Goal: Information Seeking & Learning: Find specific fact

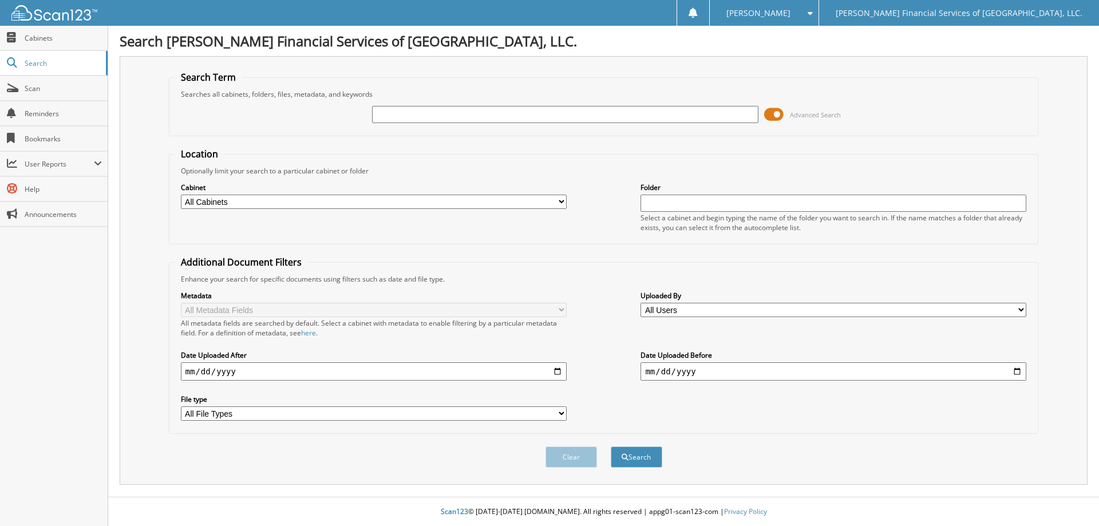
click at [430, 121] on input "text" at bounding box center [565, 114] width 386 height 17
type input "17-134120-4"
click at [611, 446] on button "Search" at bounding box center [637, 456] width 52 height 21
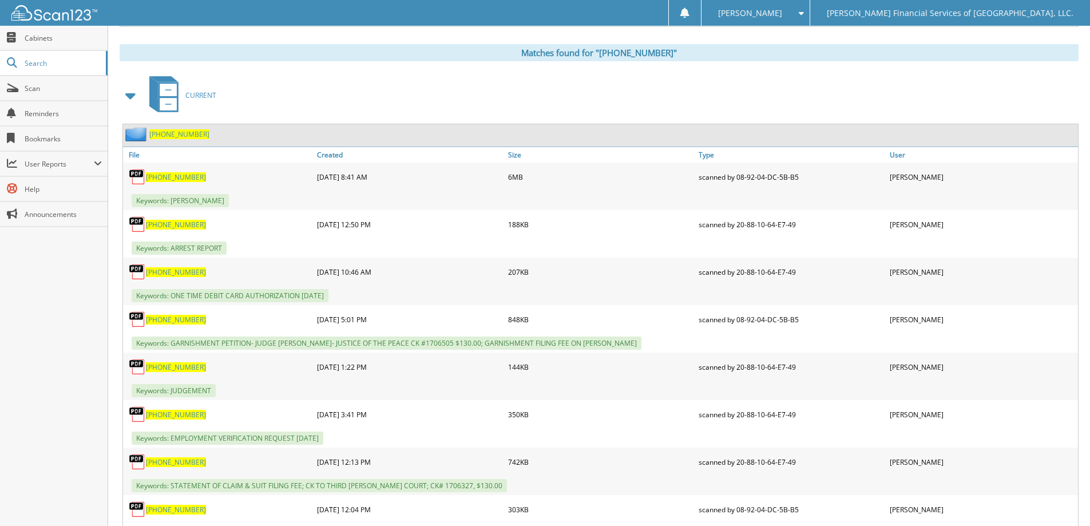
scroll to position [515, 0]
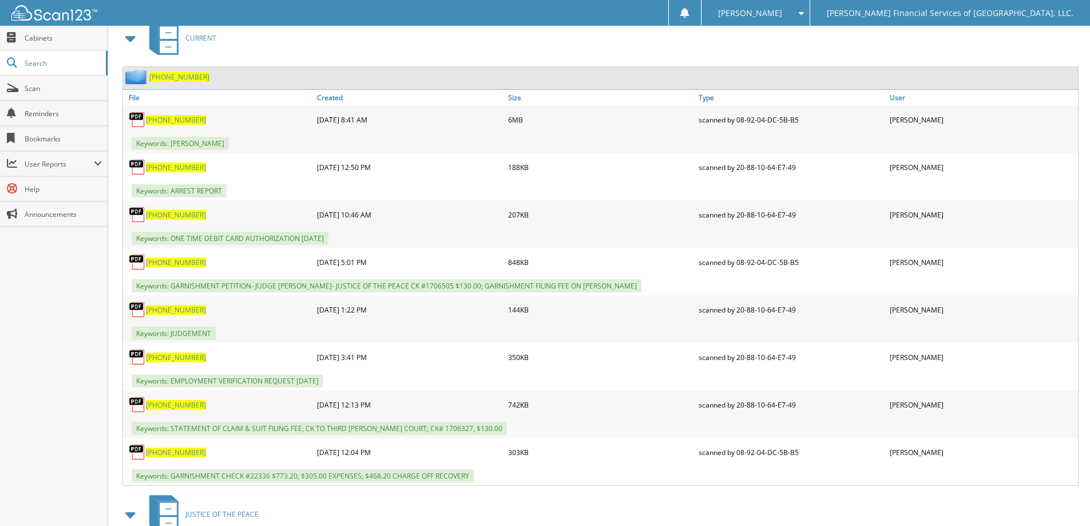
click at [164, 263] on span "17-134120-4" at bounding box center [176, 263] width 60 height 10
click at [167, 406] on span "17-134120-4" at bounding box center [176, 405] width 60 height 10
click at [167, 454] on span "17-134120-4" at bounding box center [176, 453] width 60 height 10
click at [167, 260] on span "17-134120-4" at bounding box center [176, 263] width 60 height 10
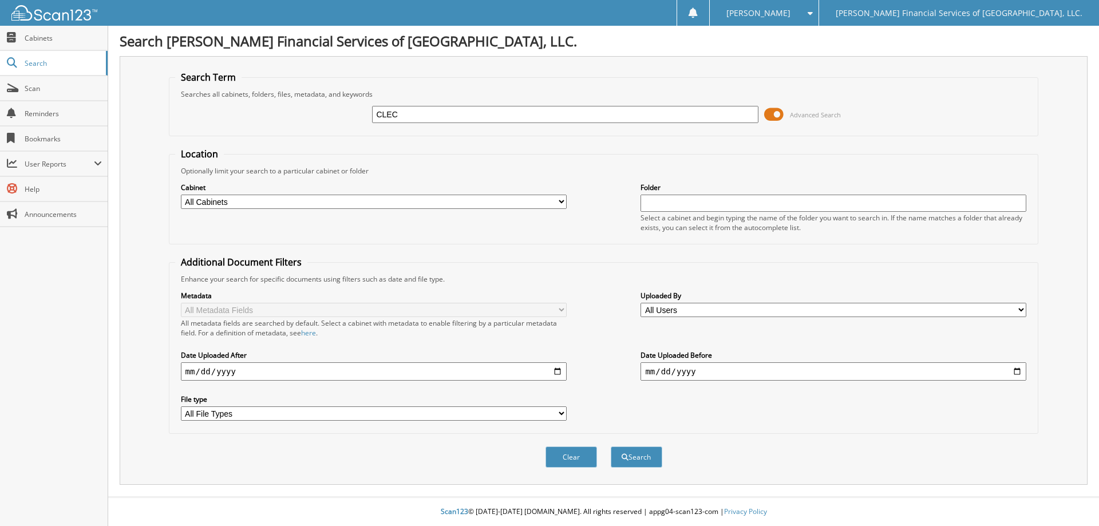
type input "CLECO POWER"
click at [648, 453] on button "Search" at bounding box center [637, 456] width 52 height 21
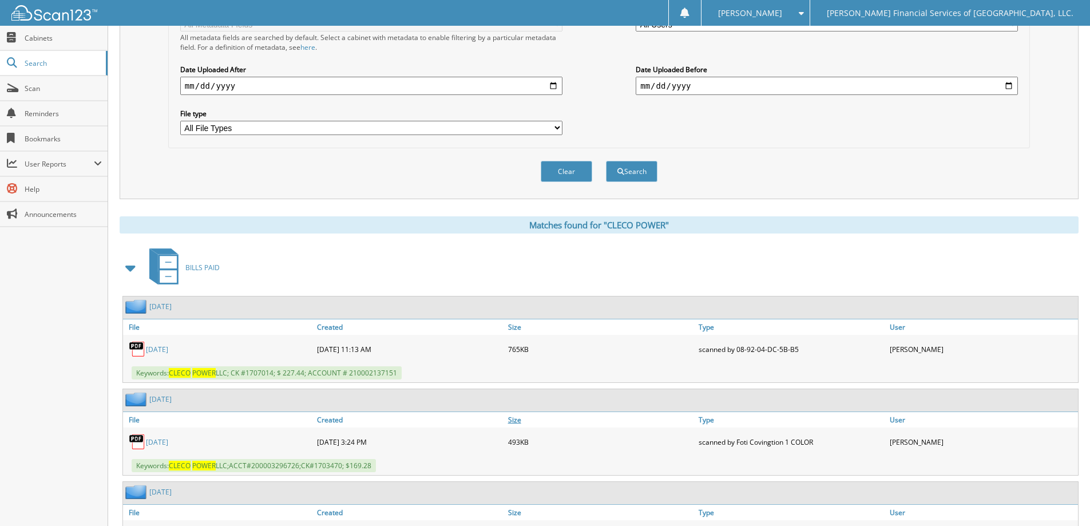
scroll to position [286, 0]
click at [168, 346] on link "JULY 2025" at bounding box center [157, 349] width 22 height 10
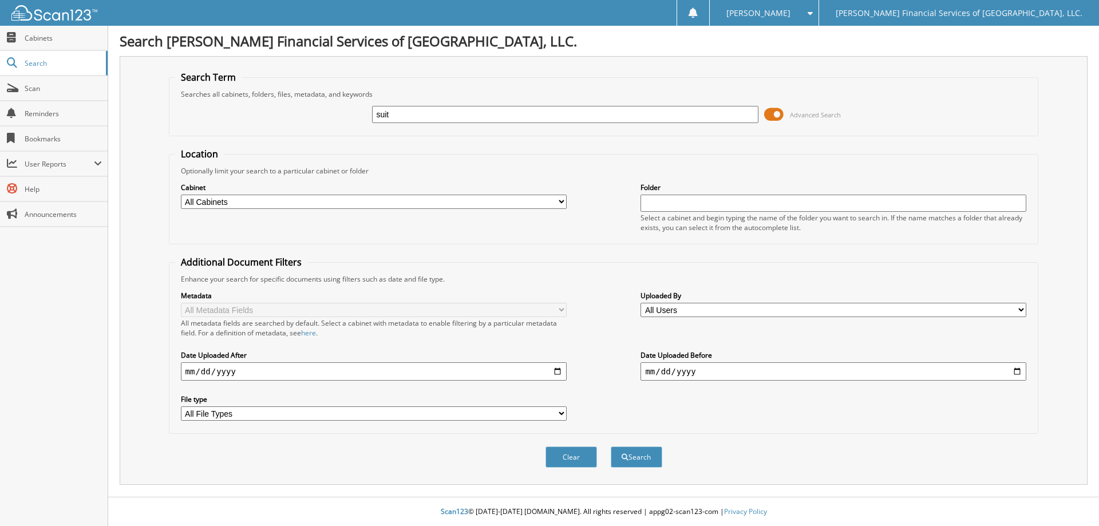
type input "suit filing fee"
click at [857, 455] on div "Clear Search" at bounding box center [604, 457] width 870 height 46
click at [651, 460] on button "Search" at bounding box center [637, 456] width 52 height 21
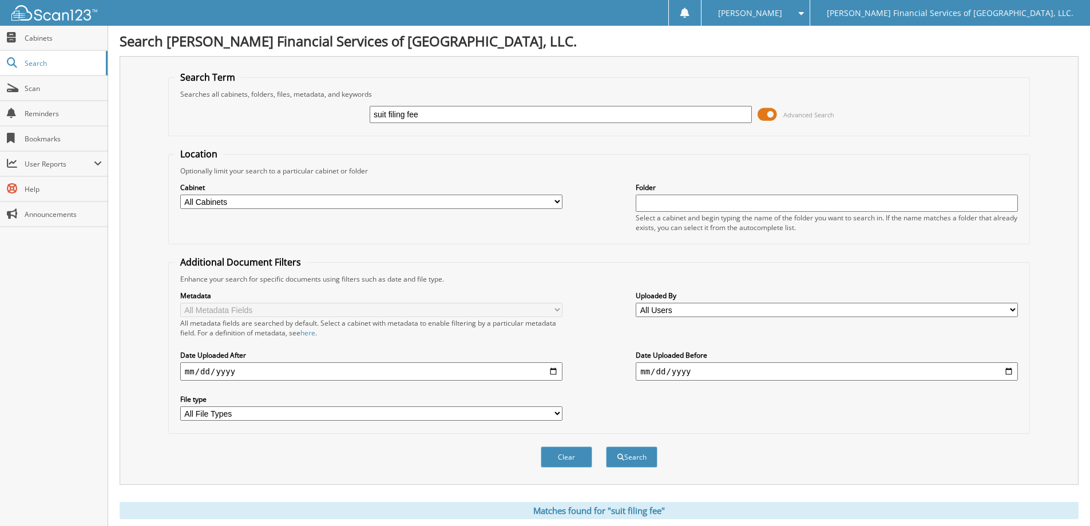
click at [630, 303] on div "Metadata All Metadata Fields All metadata fields are searched by default. Selec…" at bounding box center [599, 356] width 849 height 144
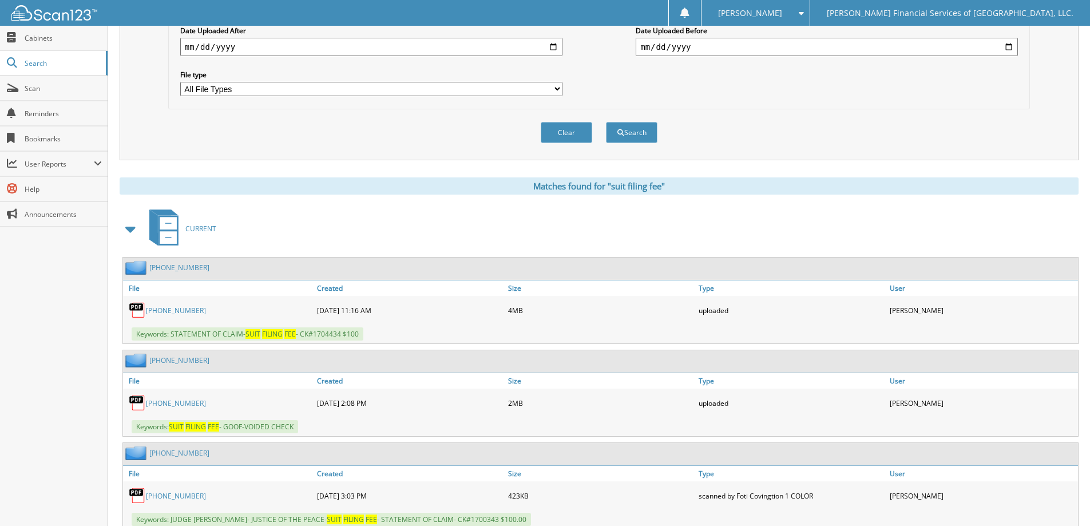
scroll to position [343, 0]
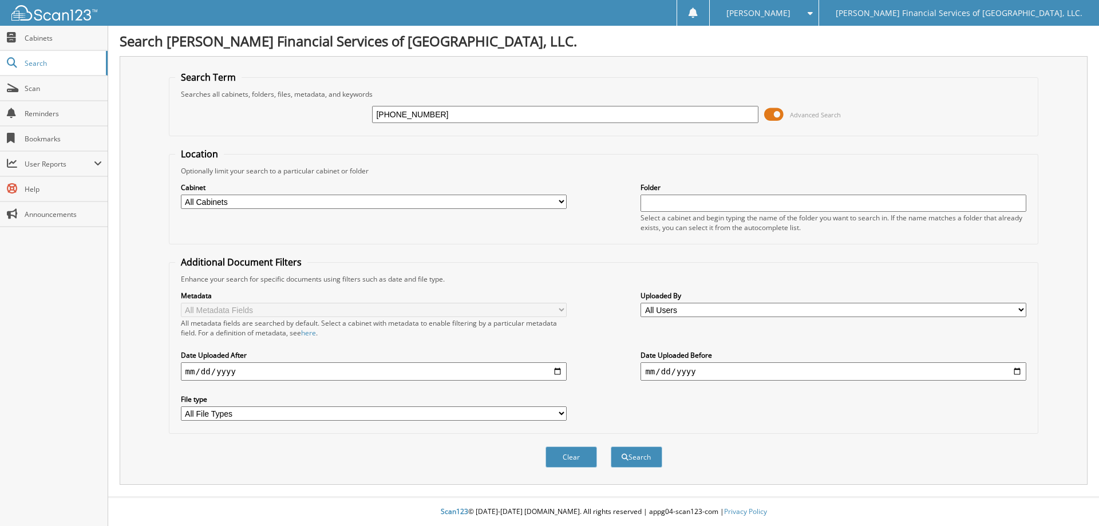
type input "[PHONE_NUMBER]"
click at [611, 446] on button "Search" at bounding box center [637, 456] width 52 height 21
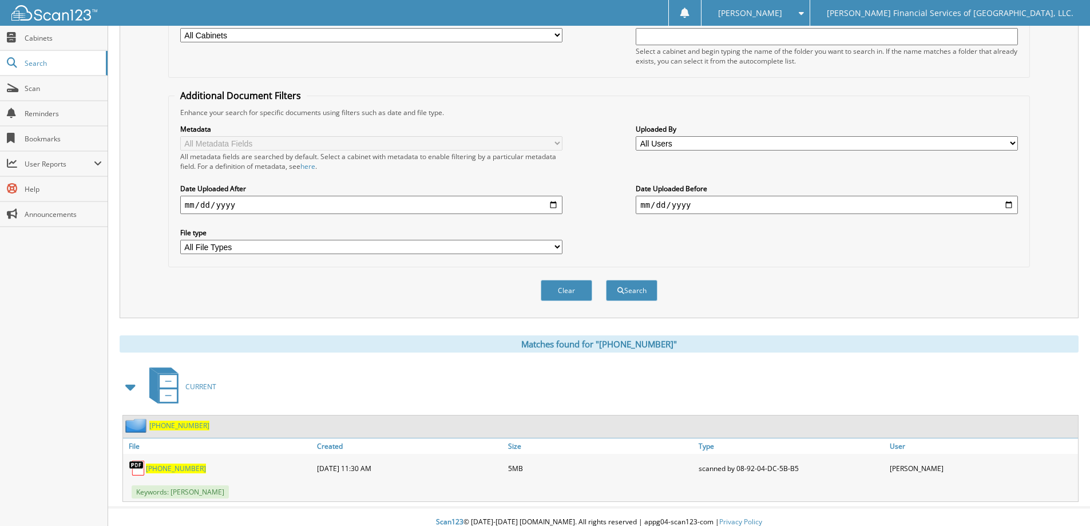
scroll to position [177, 0]
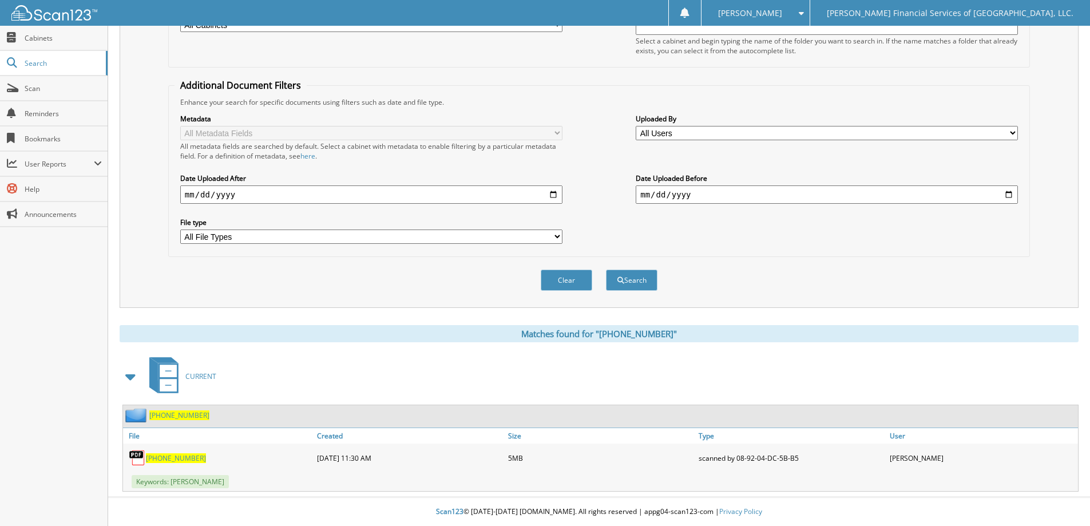
click at [171, 459] on span "17-151436-3" at bounding box center [176, 458] width 60 height 10
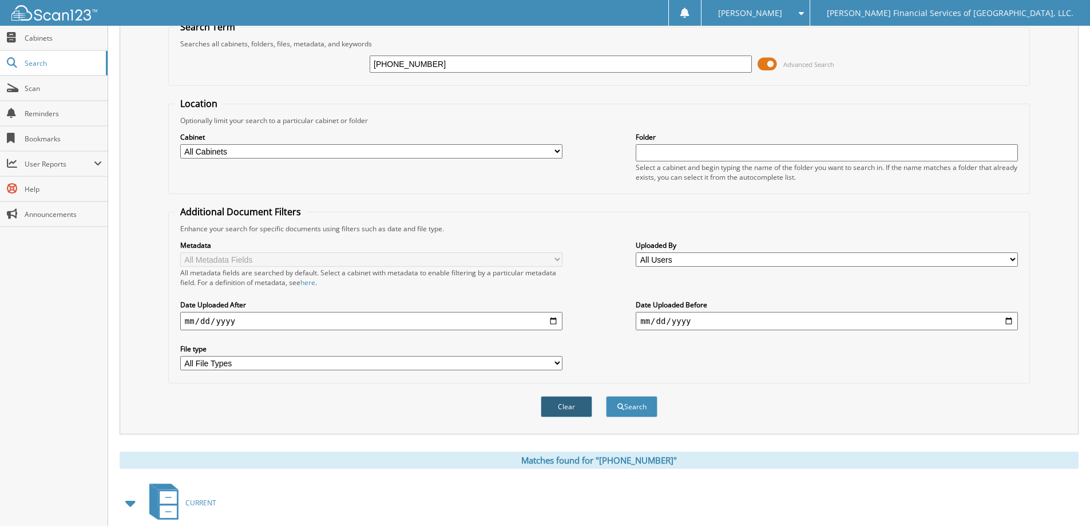
scroll to position [0, 0]
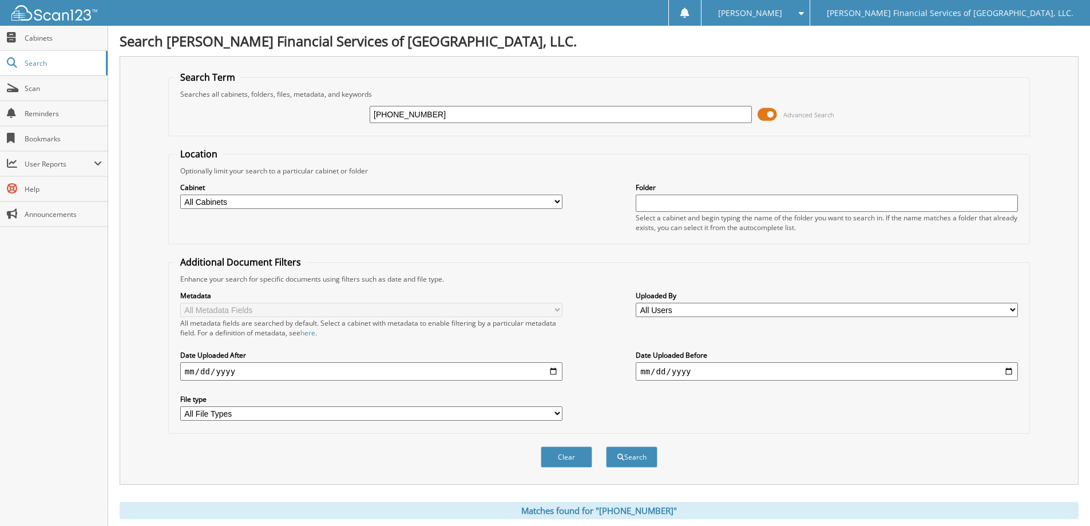
click at [556, 121] on input "17-151436-3" at bounding box center [561, 114] width 382 height 17
click at [437, 109] on input "17-151436-" at bounding box center [561, 114] width 382 height 17
type input "17-151436-2"
click at [606, 446] on button "Search" at bounding box center [632, 456] width 52 height 21
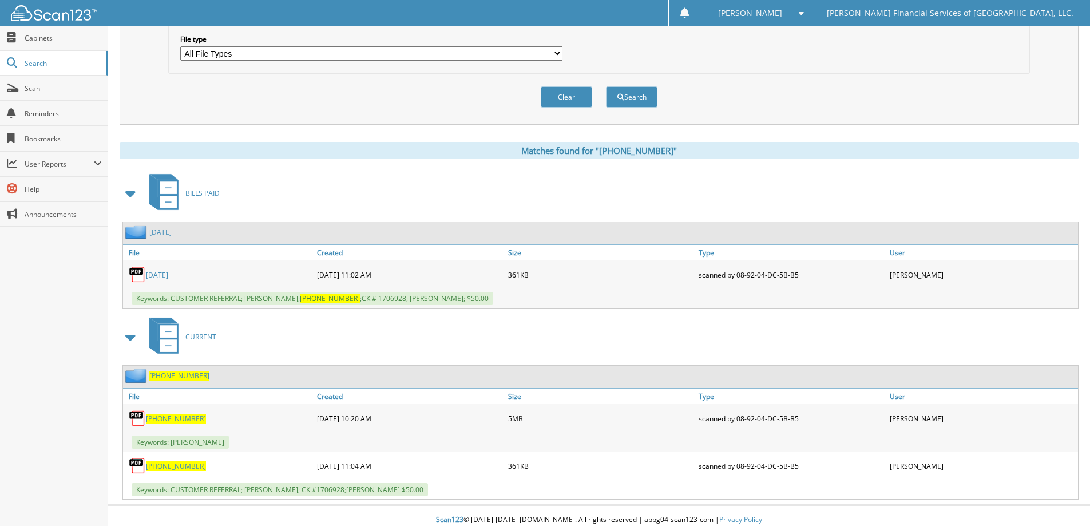
scroll to position [369, 0]
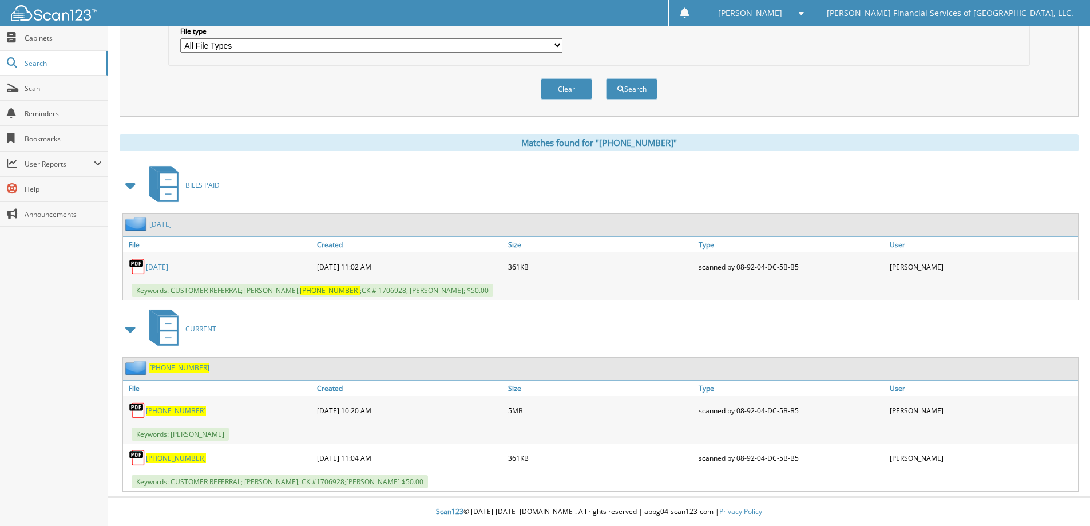
click at [164, 408] on span "17-151436-2" at bounding box center [176, 411] width 60 height 10
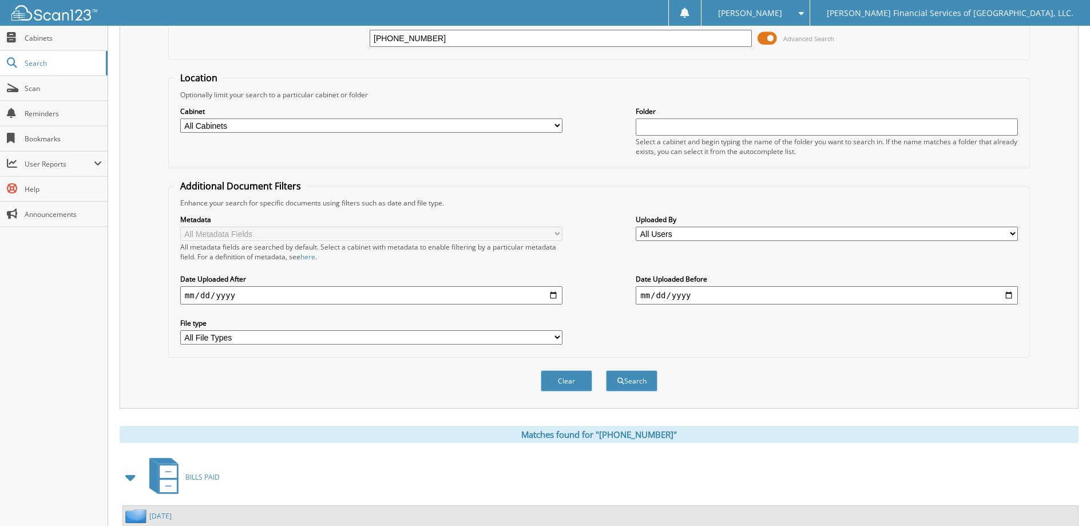
scroll to position [0, 0]
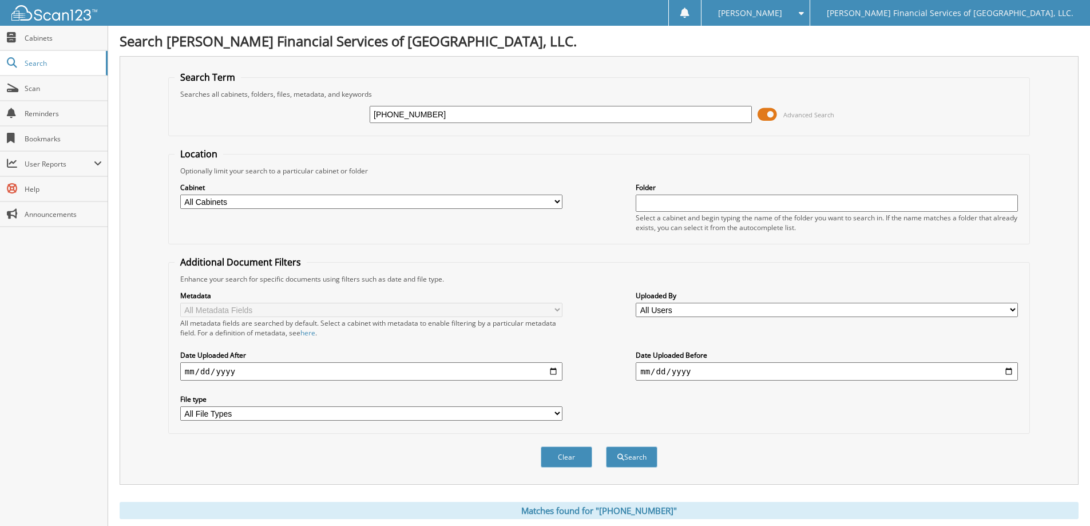
click at [438, 113] on input "17-151436-2" at bounding box center [561, 114] width 382 height 17
type input "17-151436-"
click at [606, 446] on button "Search" at bounding box center [632, 456] width 52 height 21
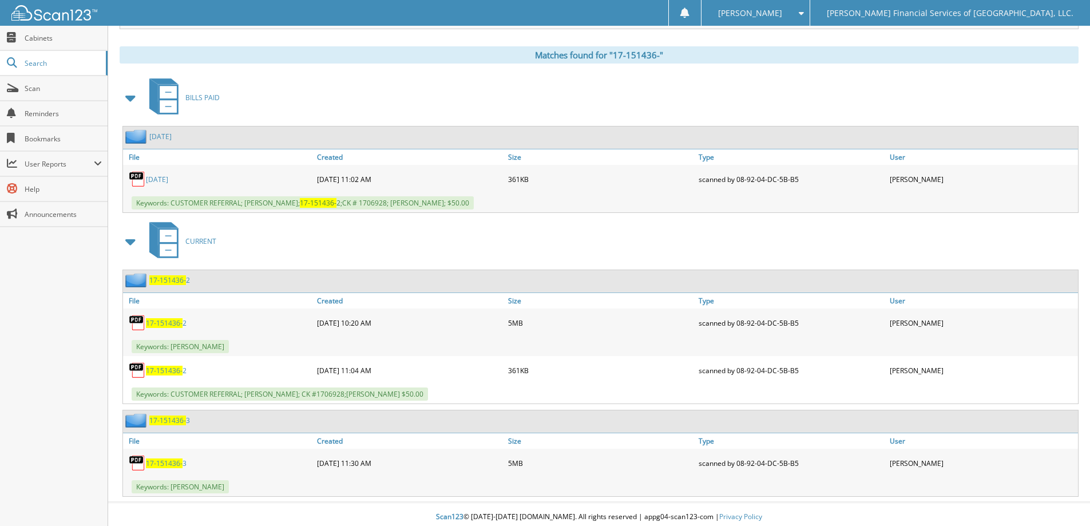
scroll to position [461, 0]
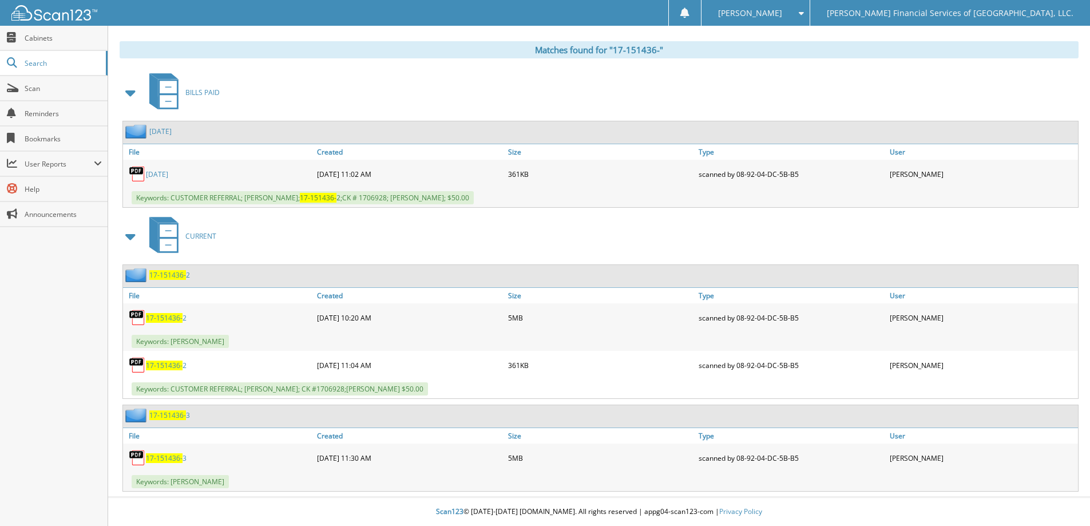
click at [183, 456] on link "17-151436- 3" at bounding box center [166, 458] width 41 height 10
click at [611, 246] on div "CURRENT" at bounding box center [599, 235] width 959 height 45
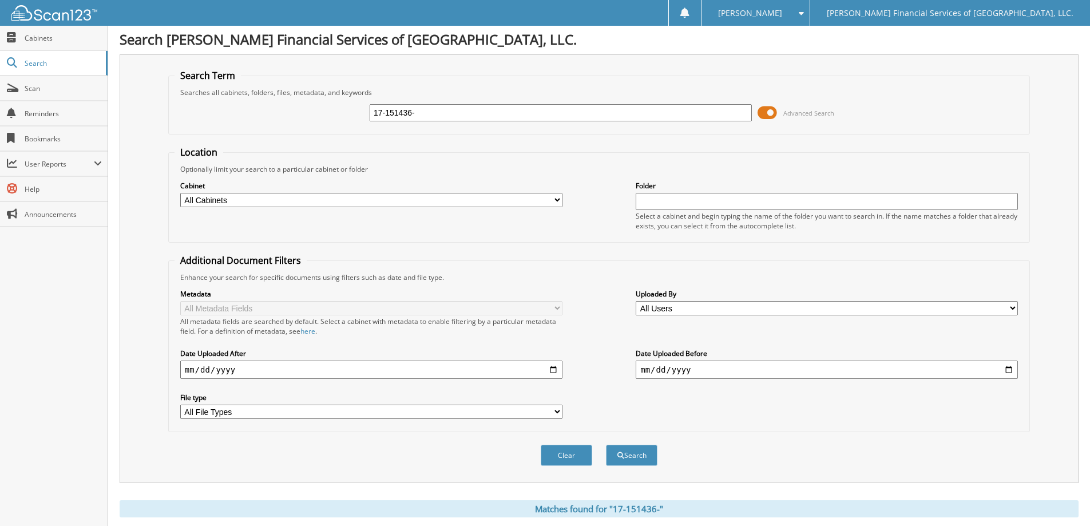
scroll to position [0, 0]
click at [610, 254] on div "Location Optionally limit your search to a particular cabinet or folder Cabinet…" at bounding box center [599, 291] width 862 height 286
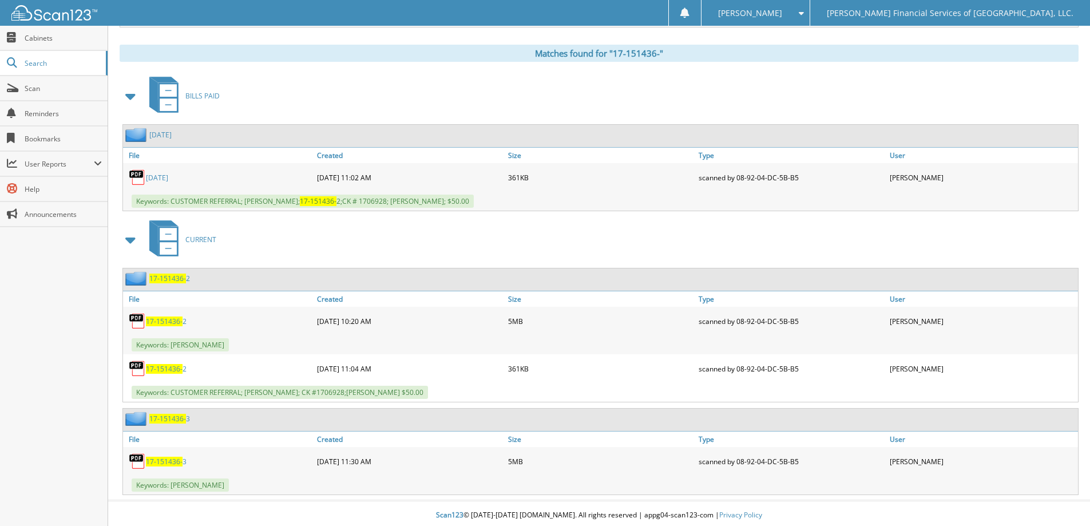
scroll to position [461, 0]
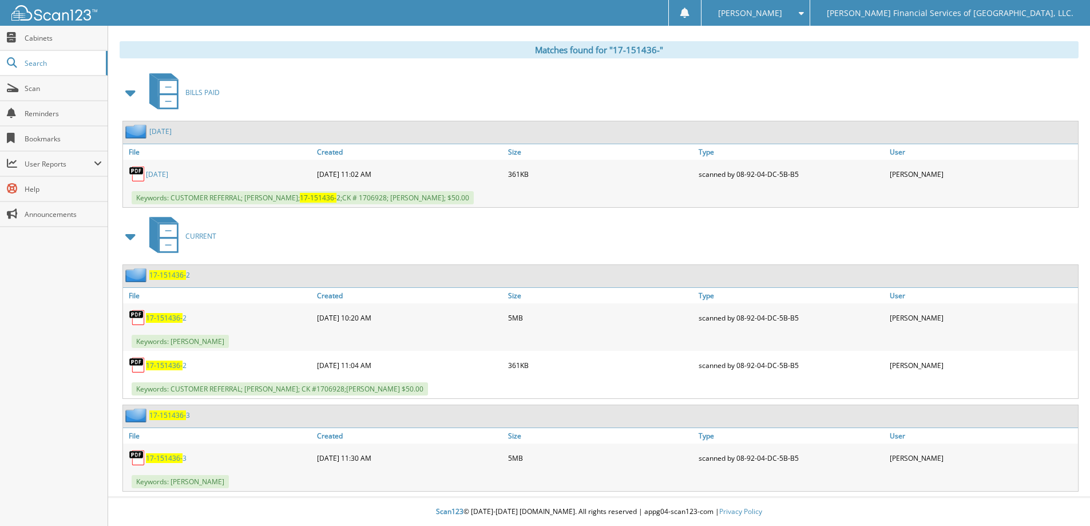
click at [72, 414] on div "Close Cabinets Search Scan Reminders Bookmarks User Reports" at bounding box center [54, 276] width 108 height 500
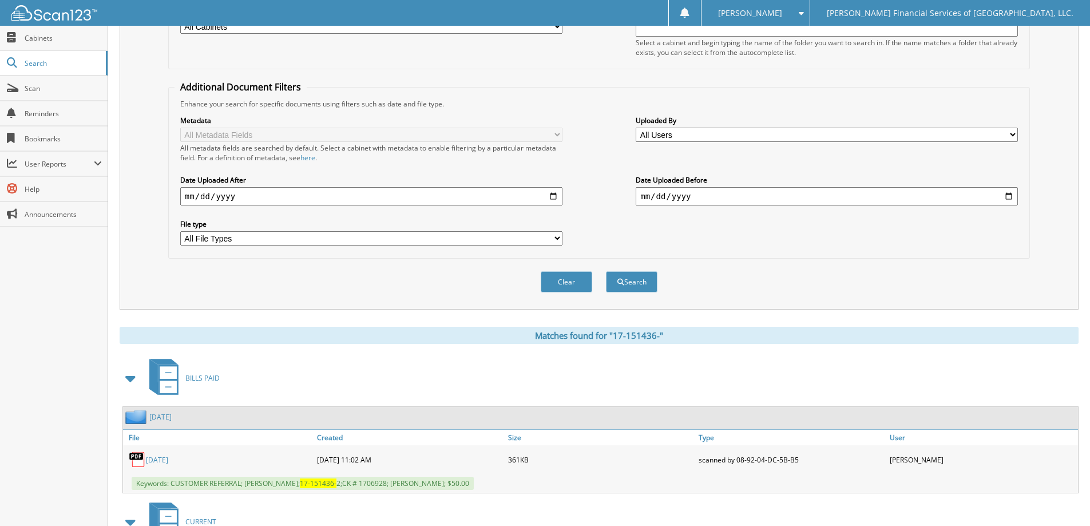
scroll to position [0, 0]
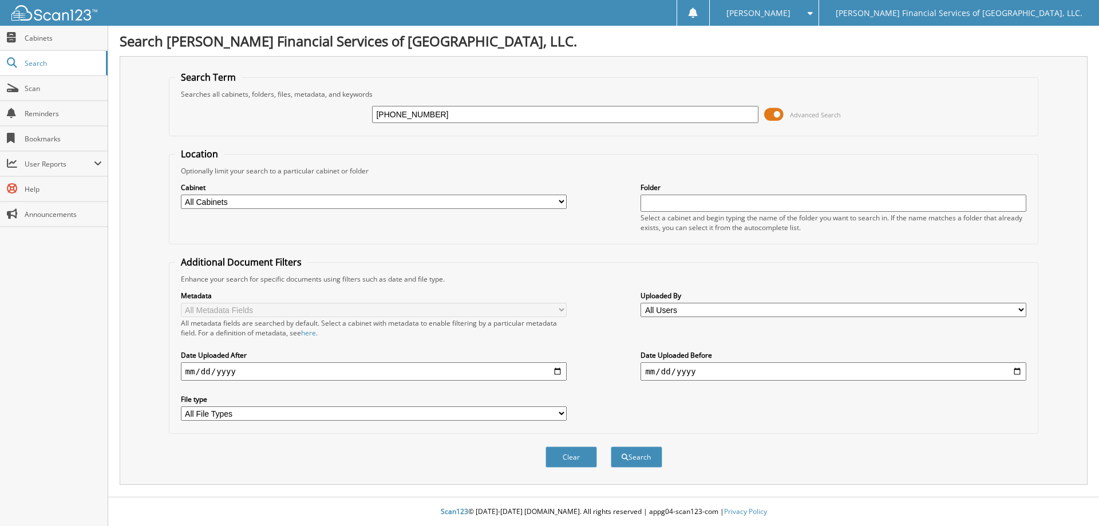
type input "[PHONE_NUMBER]"
click at [611, 446] on button "Search" at bounding box center [637, 456] width 52 height 21
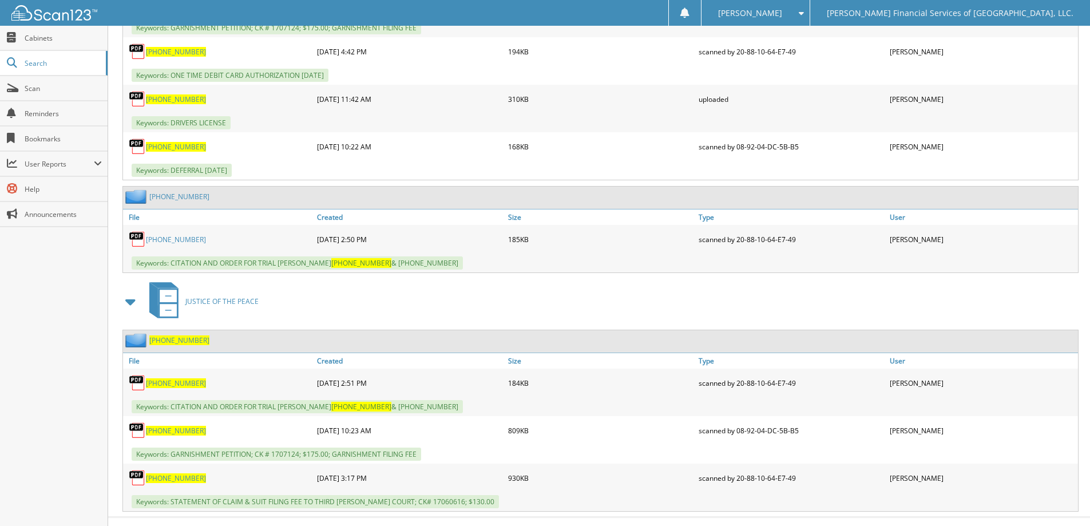
scroll to position [936, 0]
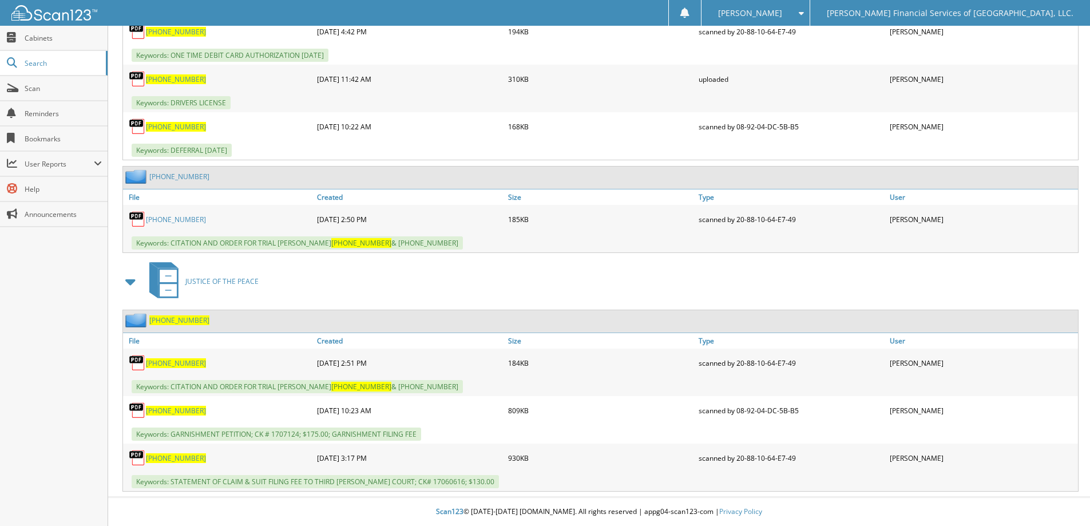
click at [161, 457] on span "[PHONE_NUMBER]" at bounding box center [176, 458] width 60 height 10
click at [636, 293] on div "JUSTICE OF THE PEACE" at bounding box center [599, 281] width 959 height 45
